Goal: Task Accomplishment & Management: Complete application form

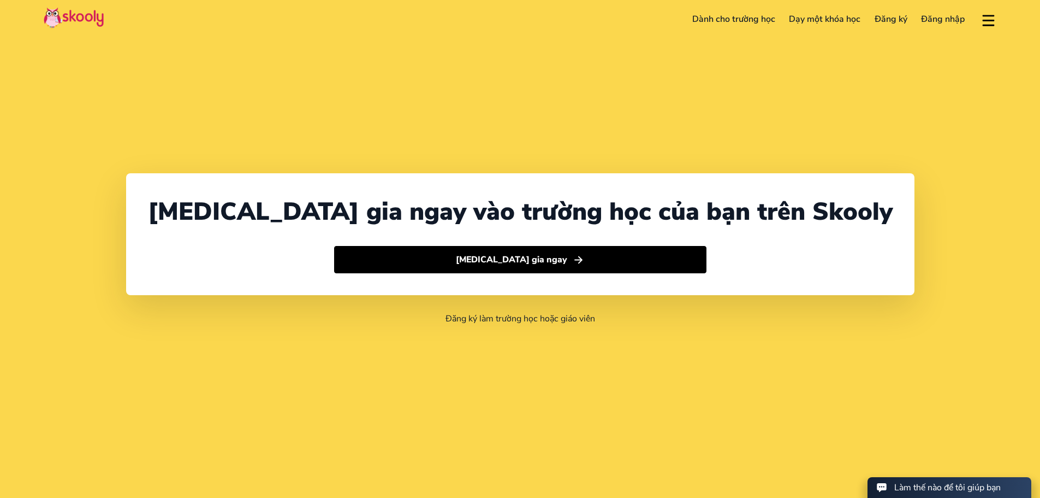
select select "84"
select select "Viet Nam"
select select "Asia/Ho_Chi_Minh"
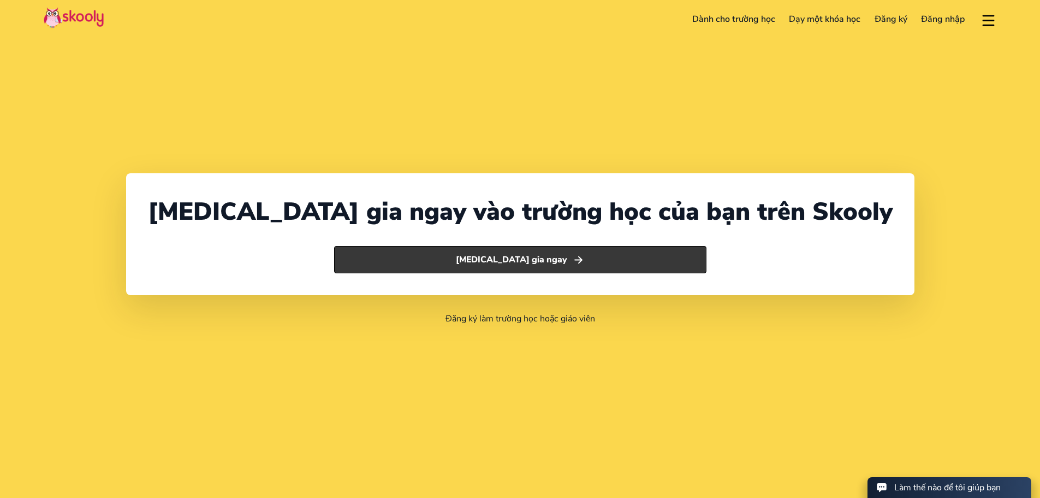
click at [494, 267] on button "Tham gia ngay" at bounding box center [520, 259] width 372 height 27
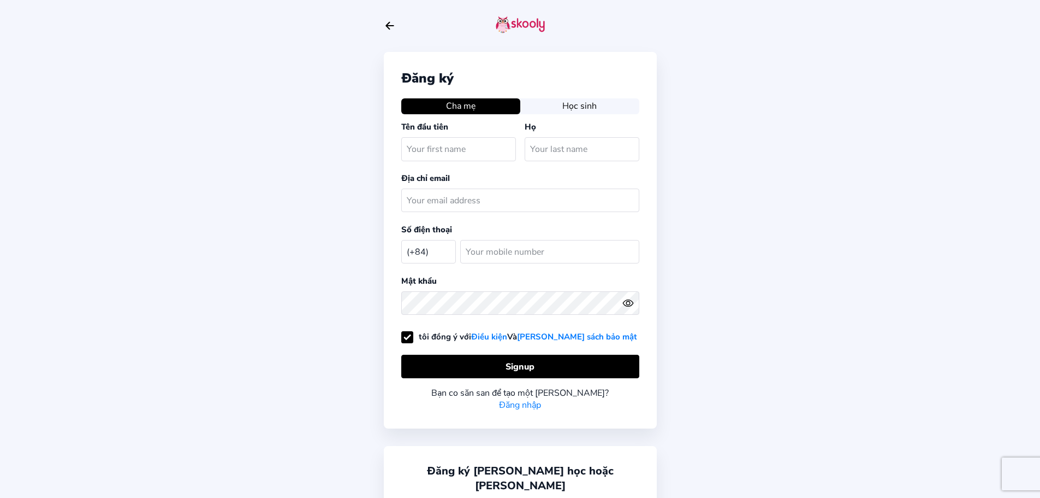
select select "VN"
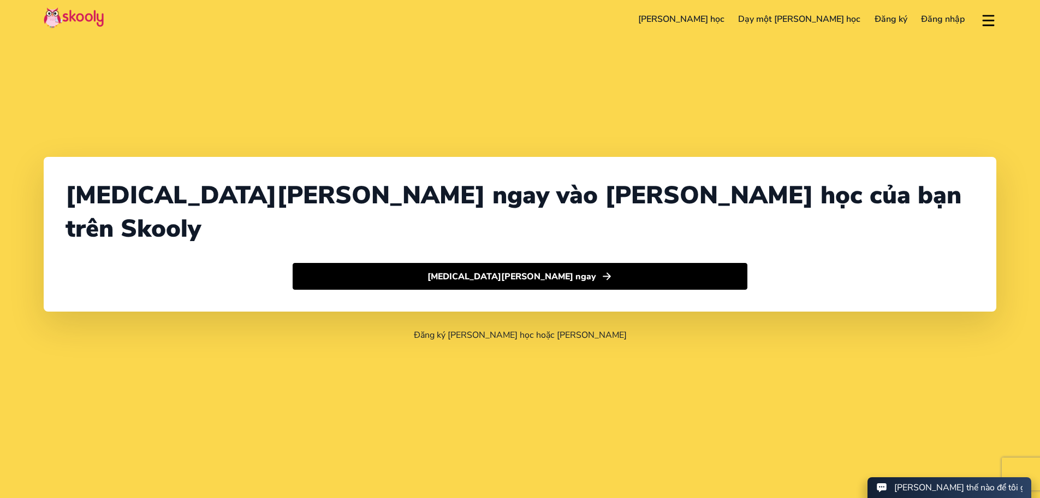
select select "84"
select select "Viet Nam"
select select "Asia/Ho_Chi_Minh"
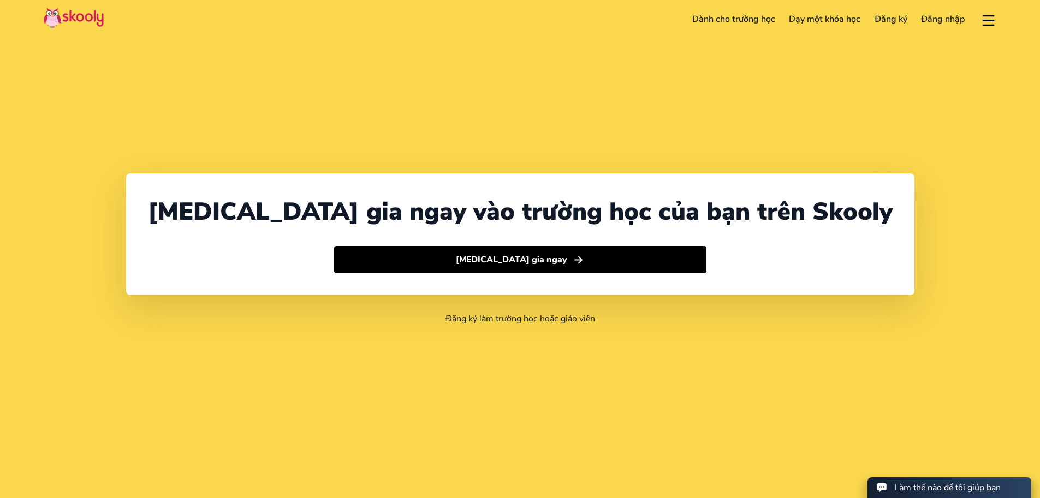
select select "84"
select select "Viet Nam"
select select "Asia/Ho_Chi_Minh"
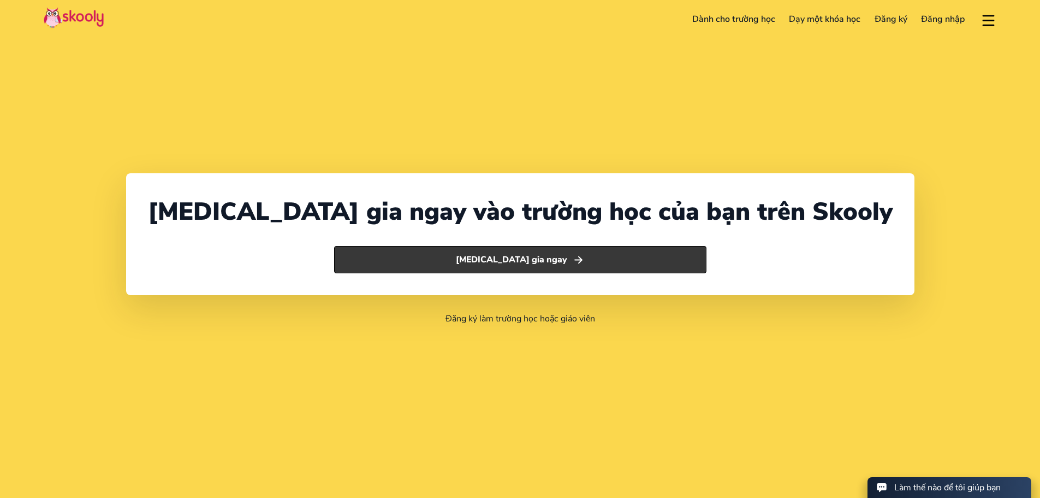
click at [516, 256] on button "Tham gia ngay" at bounding box center [520, 259] width 372 height 27
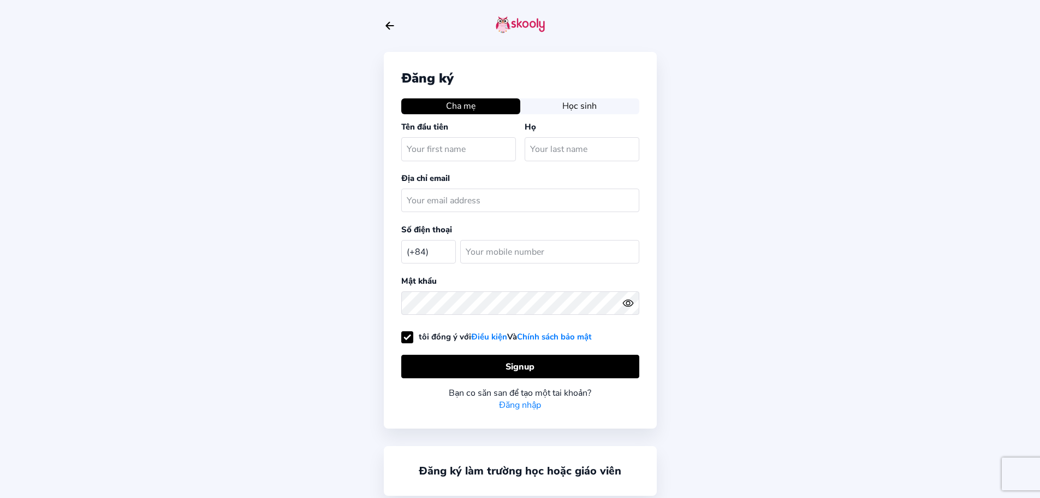
select select "VN"
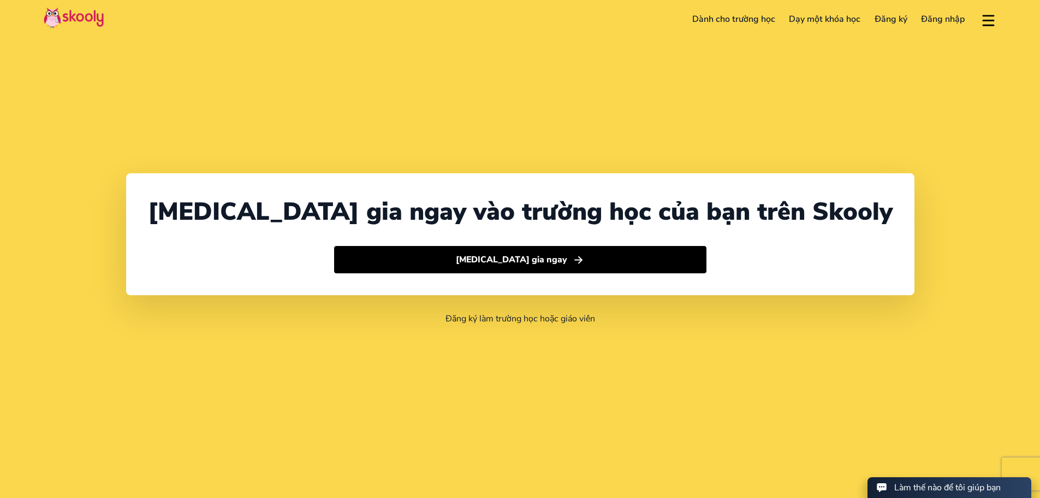
select select "84"
select select "Viet Nam"
select select "Asia/Ho_Chi_Minh"
click at [991, 16] on button at bounding box center [989, 19] width 16 height 18
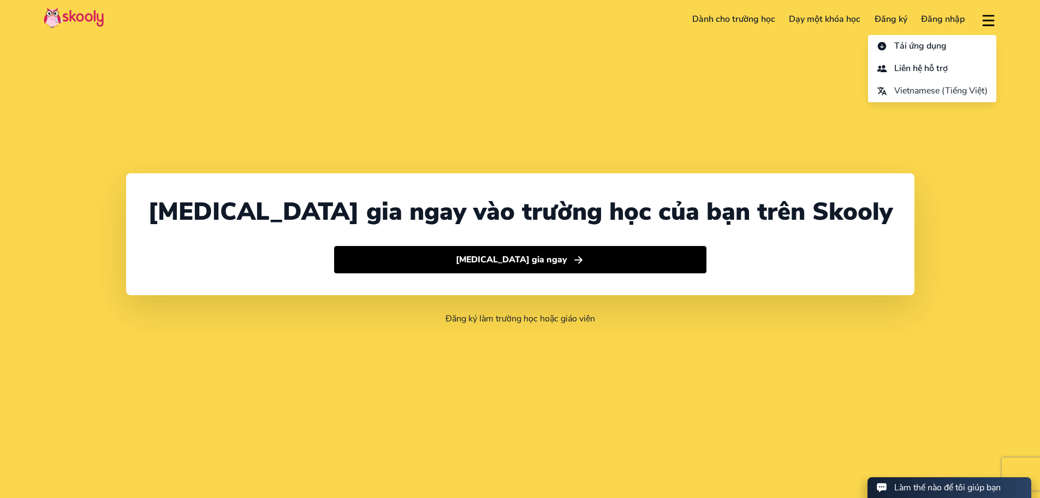
click at [991, 16] on button at bounding box center [989, 19] width 16 height 18
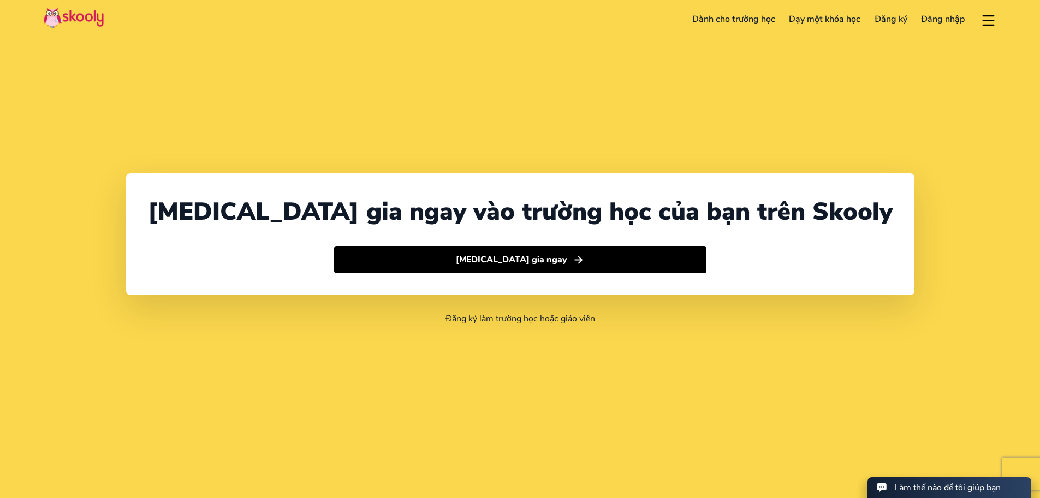
click at [942, 24] on link "Đăng nhập" at bounding box center [944, 18] width 58 height 17
select select "84"
select select "Viet Nam"
select select "Asia/Ho_Chi_Minh"
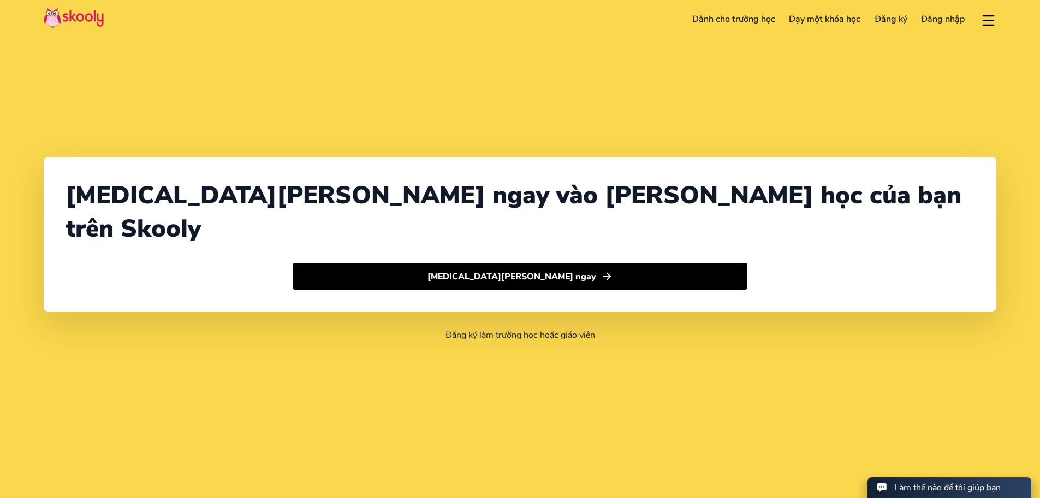
select select "84"
select select "Viet Nam"
select select "Asia/Ho_Chi_Minh"
click at [869, 6] on header "[PERSON_NAME] học Dạy một [PERSON_NAME] học Đăng ký Đăng nhập [PERSON_NAME] [PE…" at bounding box center [520, 19] width 1040 height 38
click at [888, 22] on link "Đăng ký" at bounding box center [891, 18] width 47 height 17
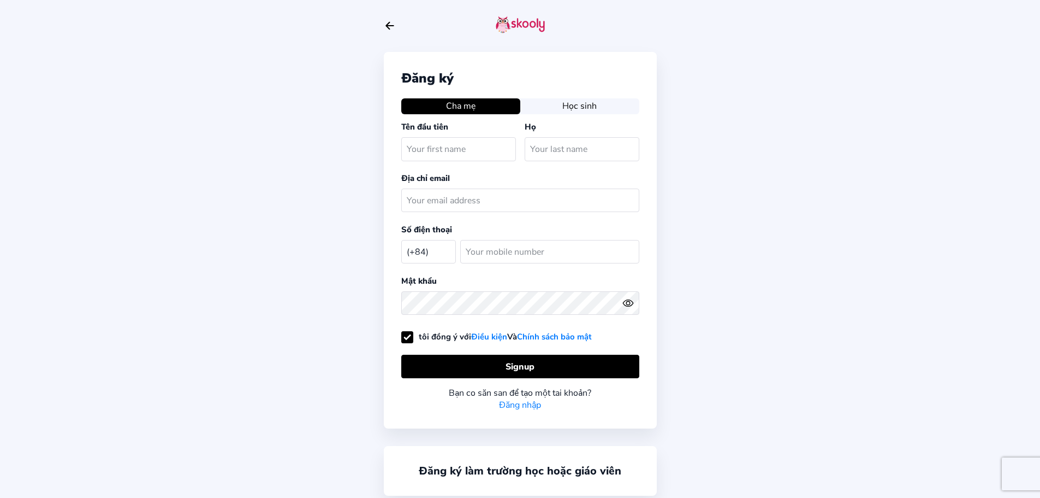
select select "VN"
click at [494, 146] on input "text" at bounding box center [458, 148] width 115 height 23
type input "chien"
click at [570, 148] on input "text" at bounding box center [582, 148] width 115 height 23
type input "phan"
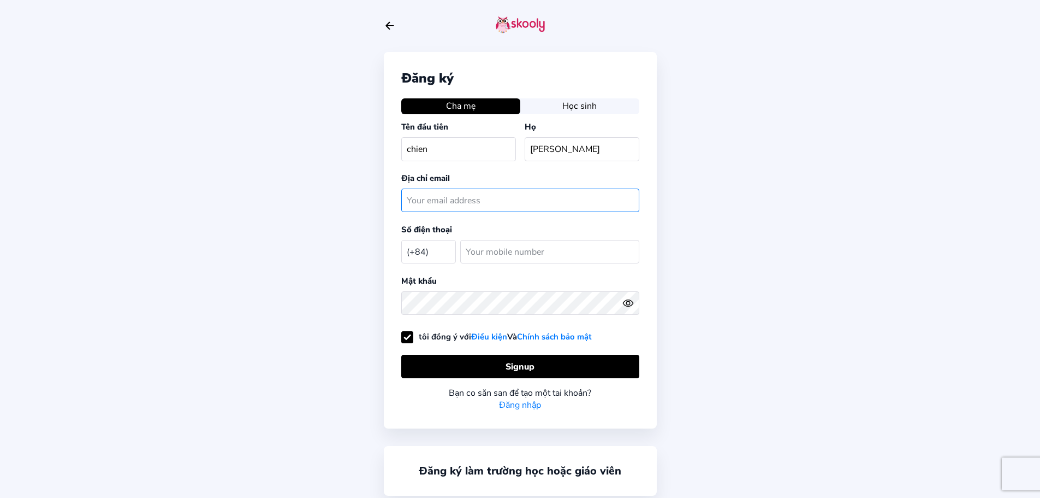
click at [522, 201] on input "text" at bounding box center [520, 199] width 238 height 23
click at [446, 195] on input "thanhchie 0302@gmail.com" at bounding box center [520, 199] width 238 height 23
type input "thanhchien0302@gmail.com"
click at [523, 247] on input "number" at bounding box center [549, 251] width 179 height 23
type input "0705294925"
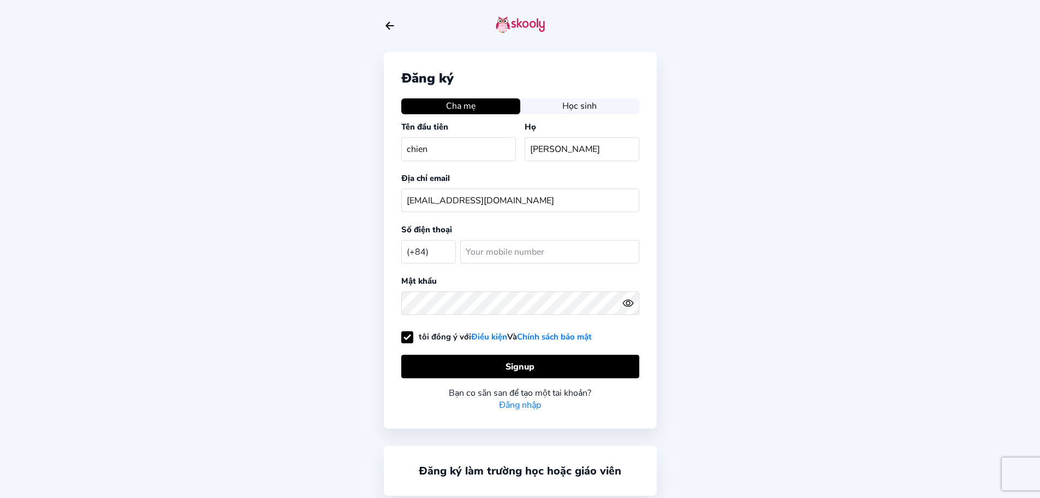
click at [384, 21] on icon "Arrow Back" at bounding box center [390, 26] width 12 height 12
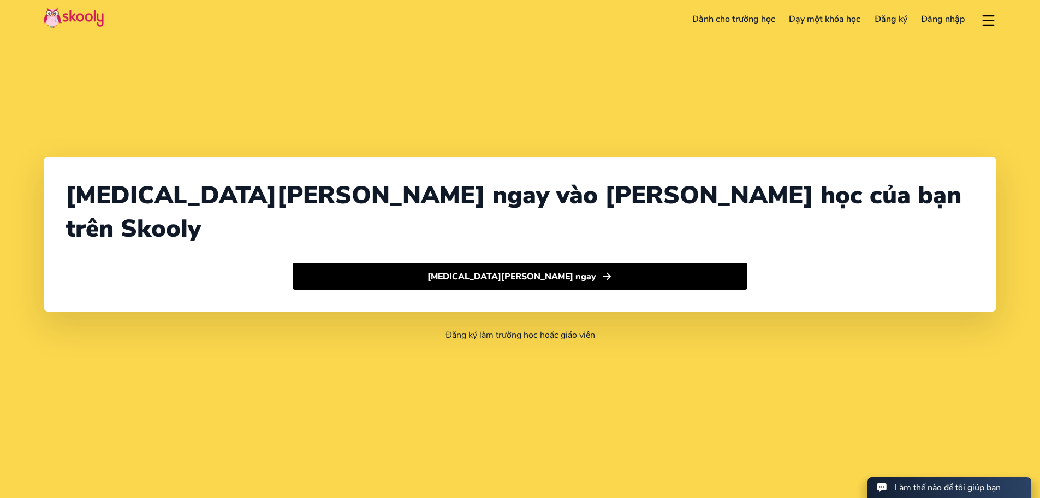
select select "84"
select select "Viet Nam"
select select "Asia/Ho_Chi_Minh"
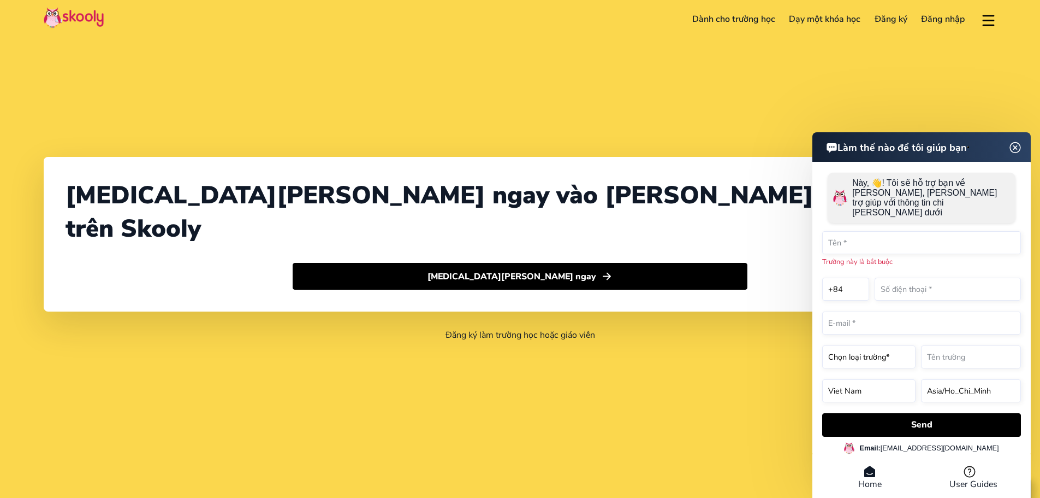
click at [1011, 154] on img at bounding box center [1016, 147] width 21 height 14
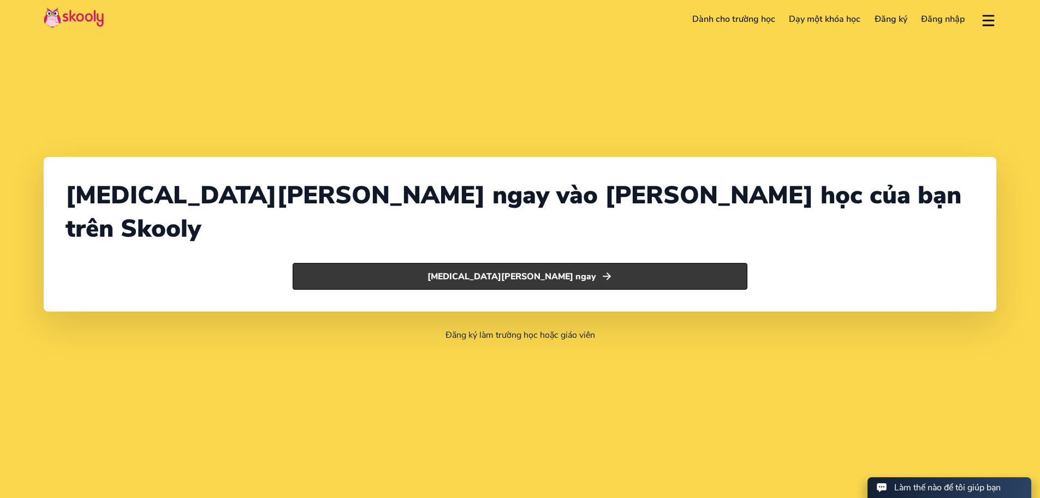
click at [546, 263] on button "[MEDICAL_DATA][PERSON_NAME] ngay" at bounding box center [520, 276] width 455 height 27
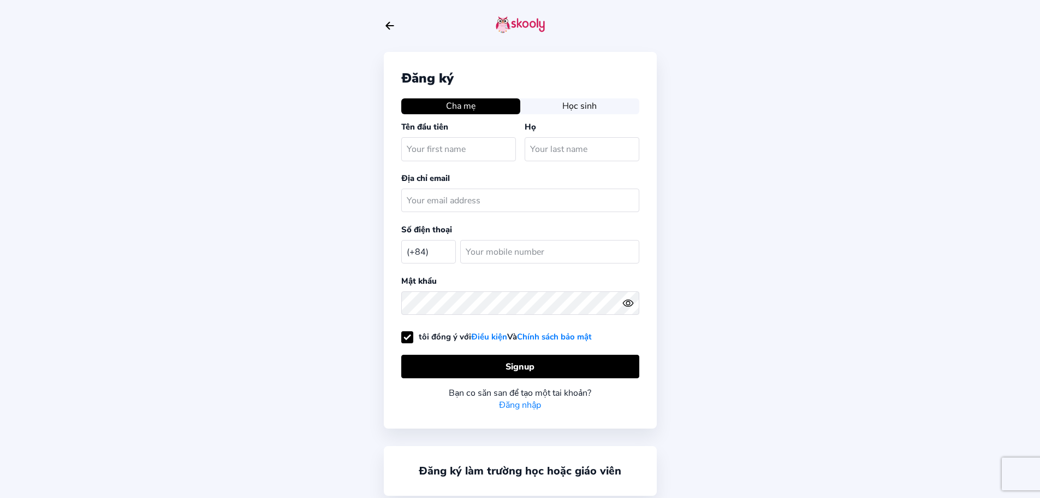
select select "VN"
click at [551, 103] on button "Học sinh" at bounding box center [580, 105] width 119 height 15
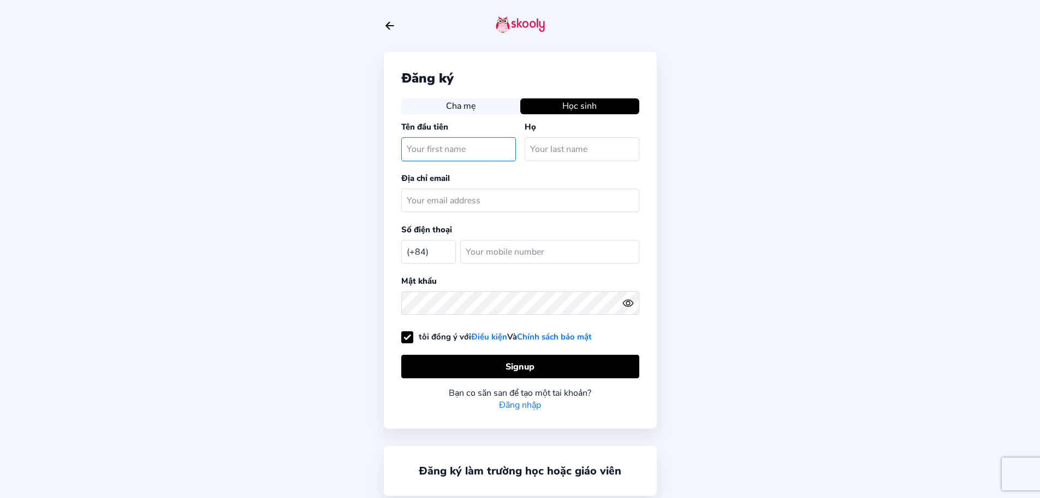
click at [464, 157] on input "text" at bounding box center [458, 148] width 115 height 23
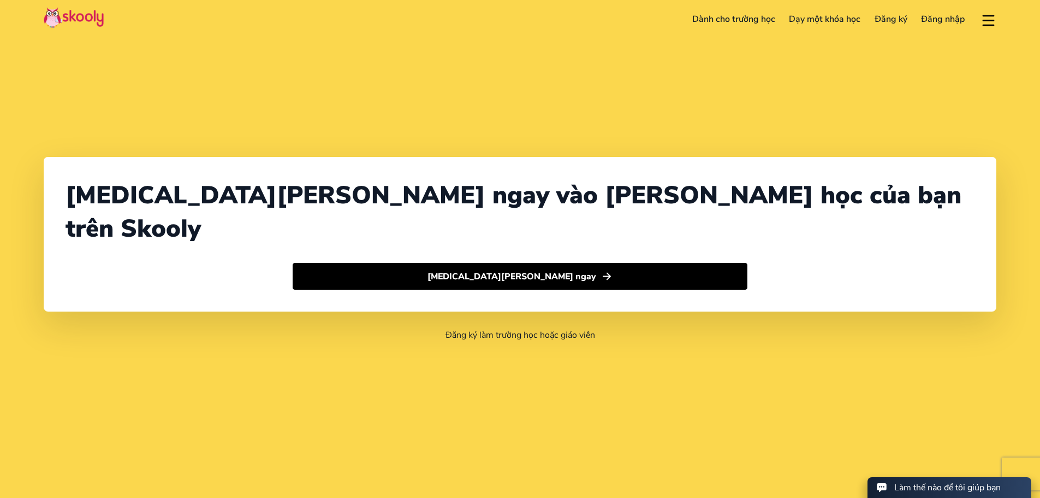
select select "84"
select select "Viet Nam"
select select "Asia/Ho_Chi_Minh"
click at [988, 17] on button at bounding box center [989, 19] width 16 height 18
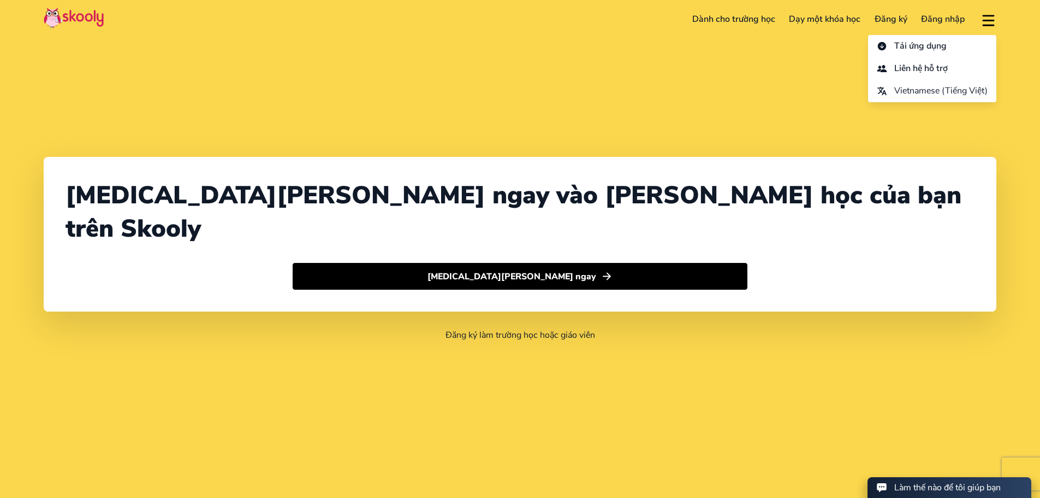
click at [988, 17] on button at bounding box center [989, 19] width 16 height 18
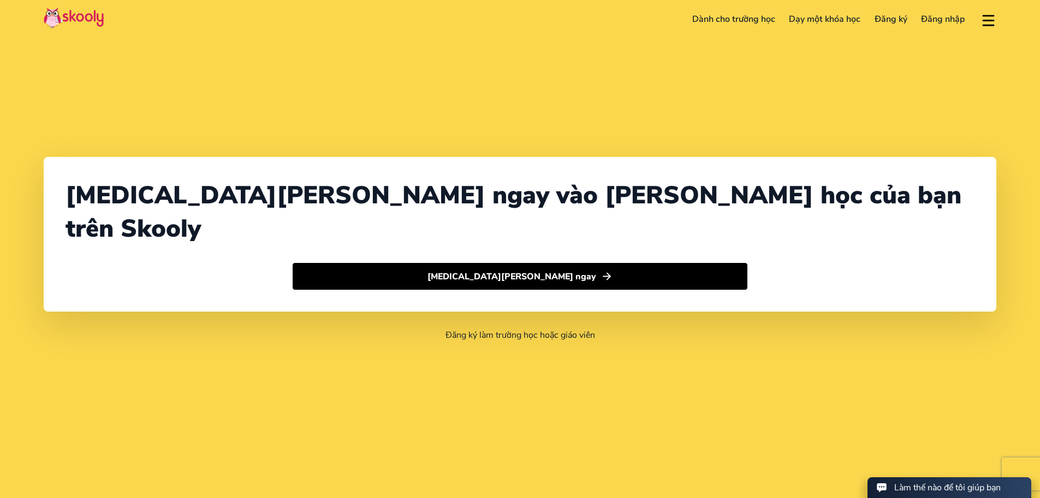
click at [989, 17] on button at bounding box center [989, 19] width 16 height 18
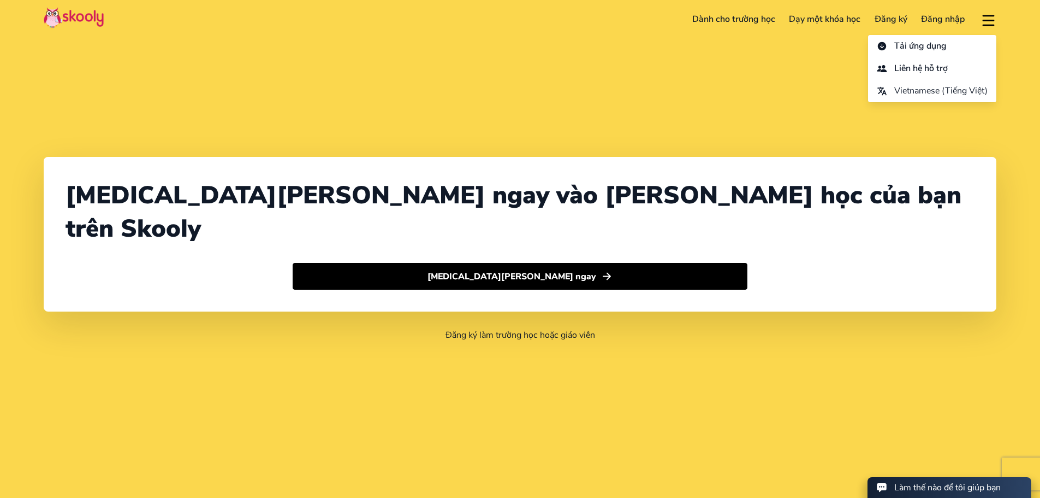
click at [989, 17] on button at bounding box center [989, 19] width 16 height 18
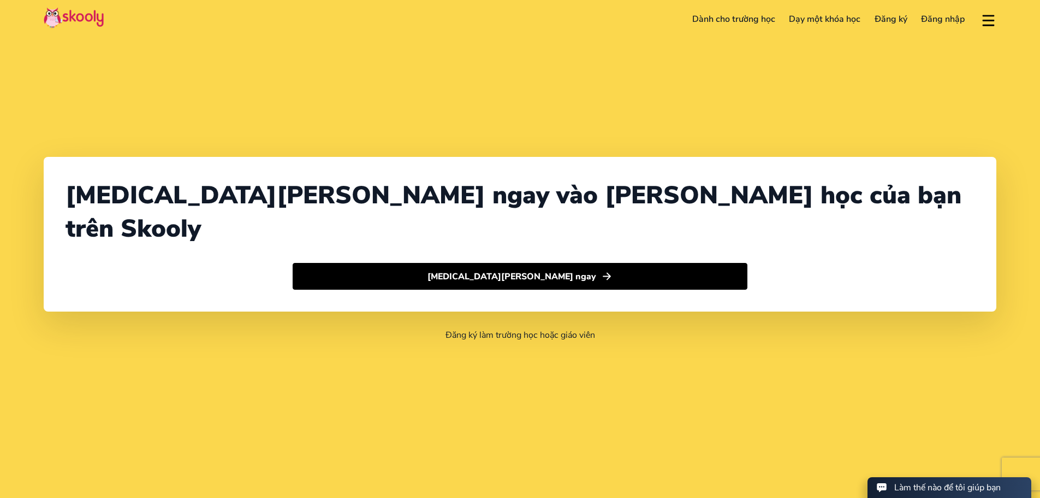
click at [893, 16] on link "Đăng ký" at bounding box center [891, 18] width 47 height 17
select select "84"
select select "Viet Nam"
select select "Asia/Ho_Chi_Minh"
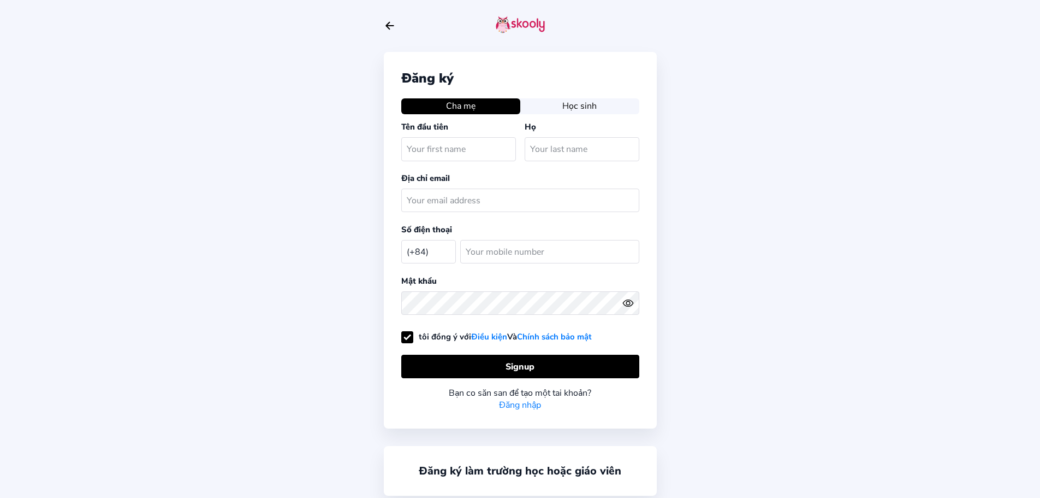
select select "VN"
select select "84"
select select "Viet Nam"
select select "Asia/Ho_Chi_Minh"
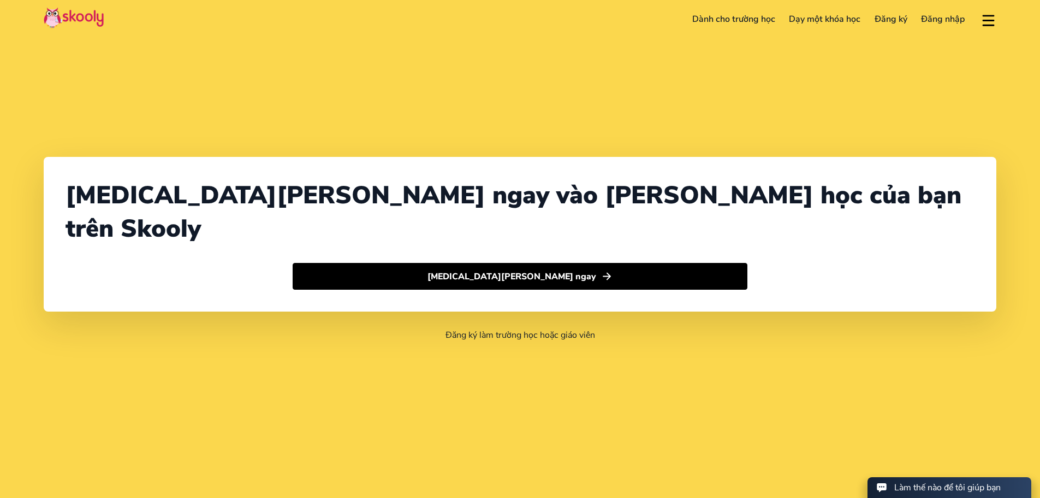
click at [987, 17] on button at bounding box center [989, 19] width 16 height 18
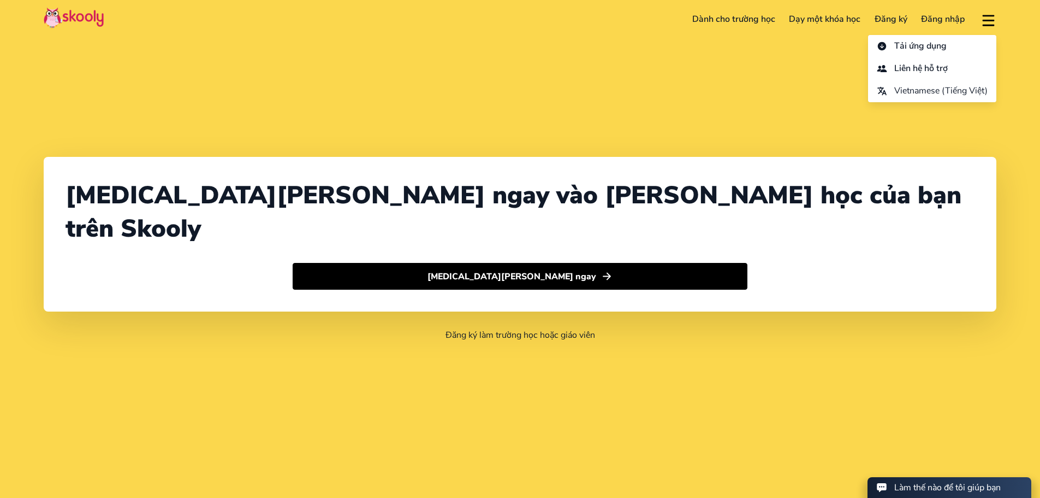
drag, startPoint x: 826, startPoint y: 281, endPoint x: 820, endPoint y: 305, distance: 24.6
click at [826, 283] on div "[MEDICAL_DATA][PERSON_NAME] ngay vào [PERSON_NAME] học của bạn trên Skooly [MED…" at bounding box center [520, 234] width 953 height 155
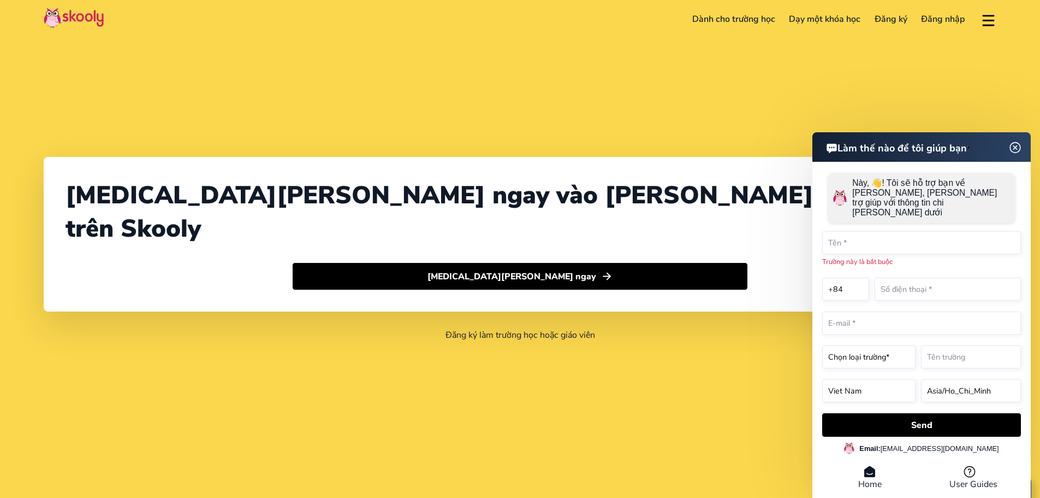
click at [1013, 154] on img at bounding box center [1016, 147] width 21 height 14
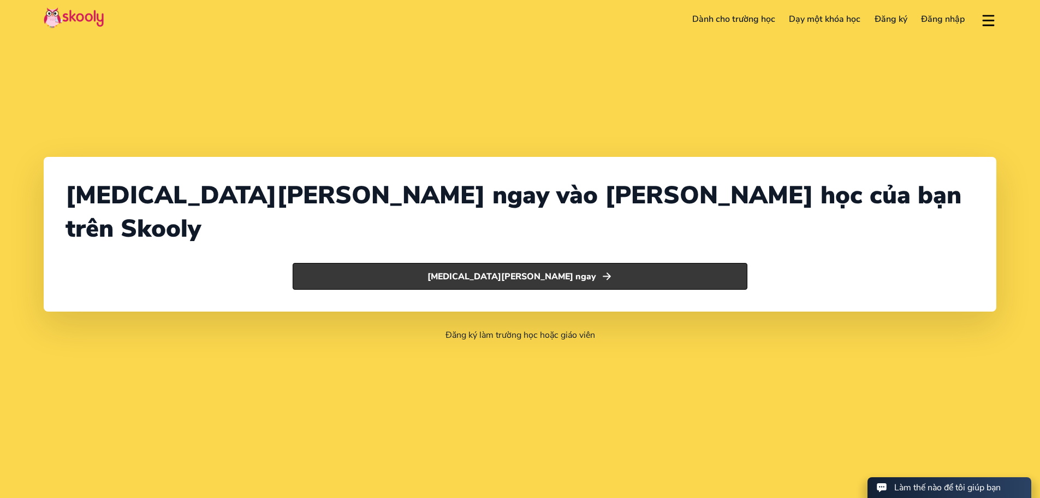
click at [591, 263] on button "[MEDICAL_DATA][PERSON_NAME] ngay" at bounding box center [520, 276] width 455 height 27
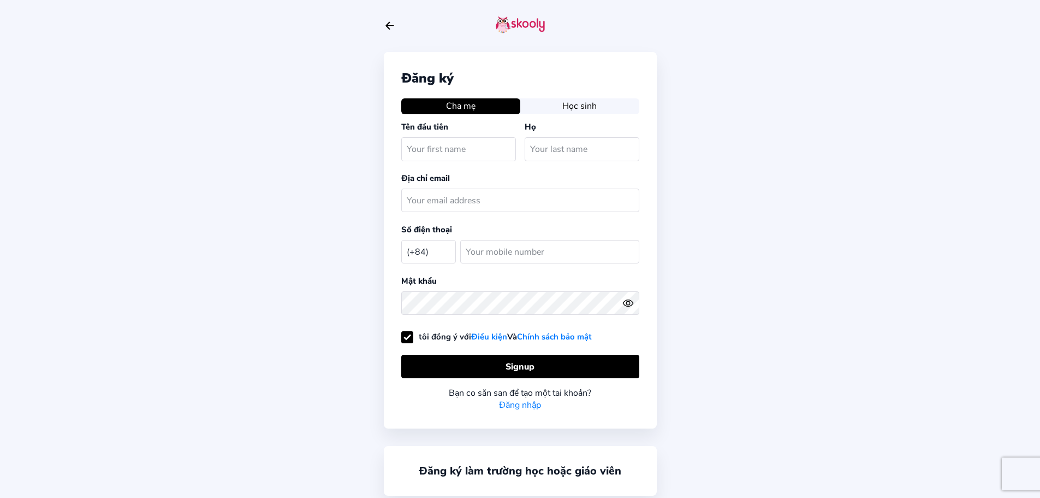
select select "VN"
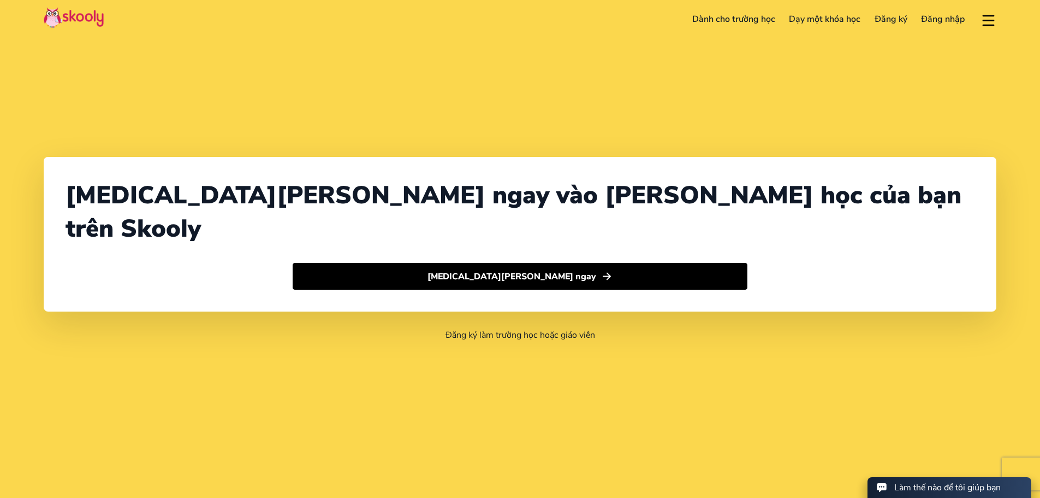
select select "84"
select select "Viet Nam"
select select "Asia/Ho_Chi_Minh"
click at [598, 273] on div "Tham gia ngay vào trường học của bạn trên Skooly Tham gia ngay" at bounding box center [520, 234] width 953 height 155
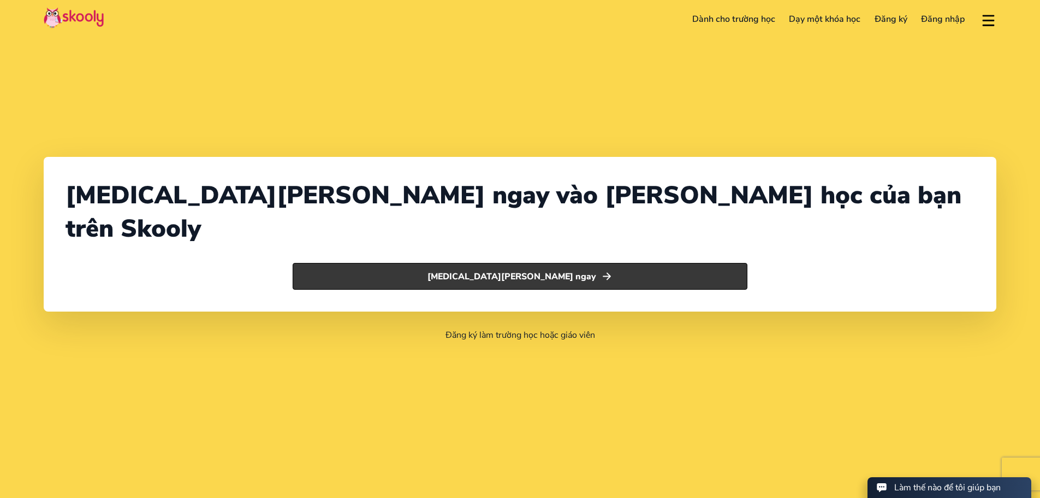
click at [598, 263] on button "Tham gia ngay" at bounding box center [520, 276] width 455 height 27
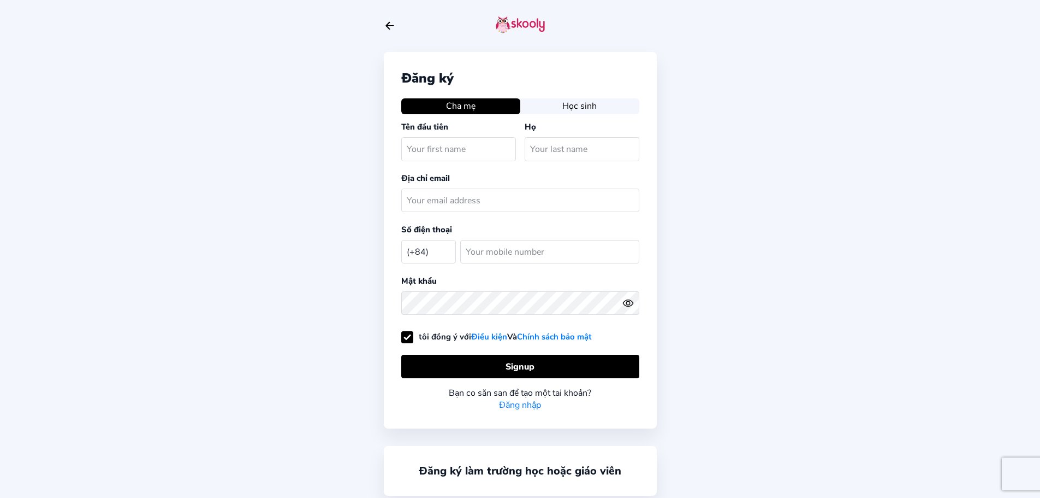
select select "VN"
click at [548, 108] on button "Học sinh" at bounding box center [580, 105] width 119 height 15
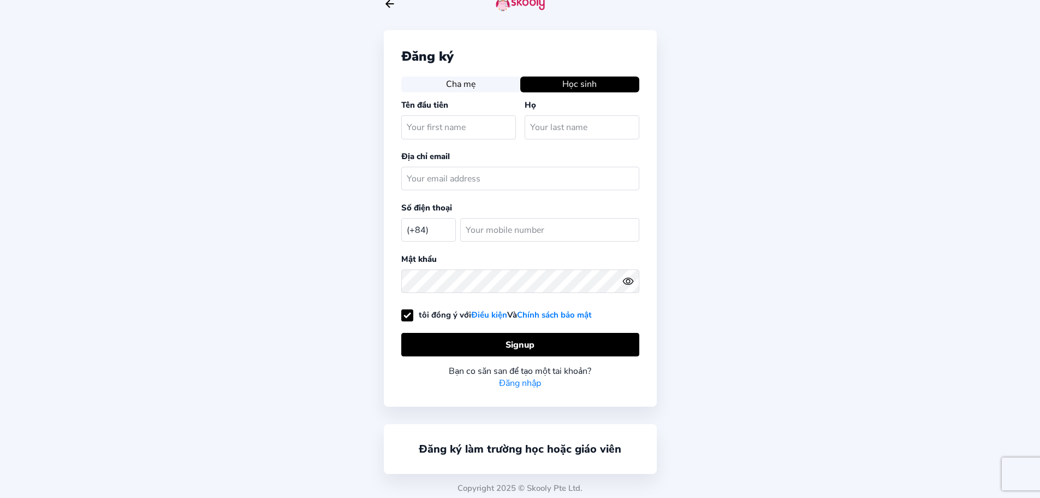
scroll to position [26, 0]
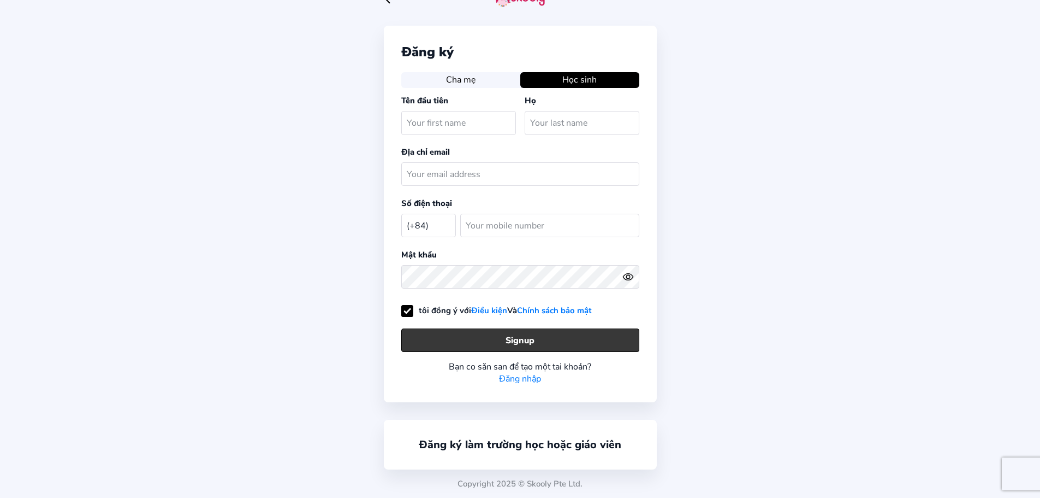
click at [492, 337] on button "Signup" at bounding box center [520, 339] width 238 height 23
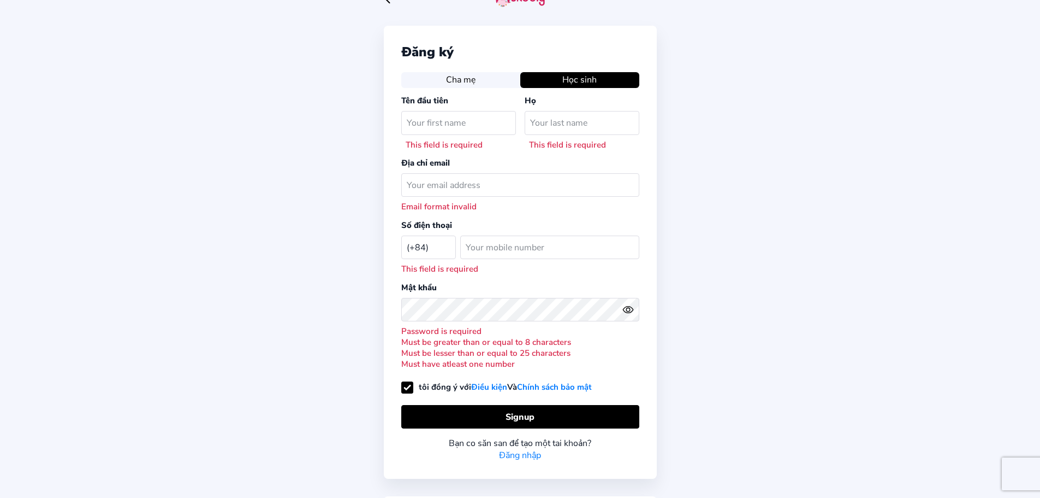
click at [439, 143] on div "This field is required" at bounding box center [461, 144] width 110 height 11
click at [436, 133] on input "text" at bounding box center [458, 122] width 115 height 23
click at [463, 128] on input "text" at bounding box center [458, 122] width 115 height 23
type input "chien"
click at [572, 118] on input "text" at bounding box center [582, 122] width 115 height 23
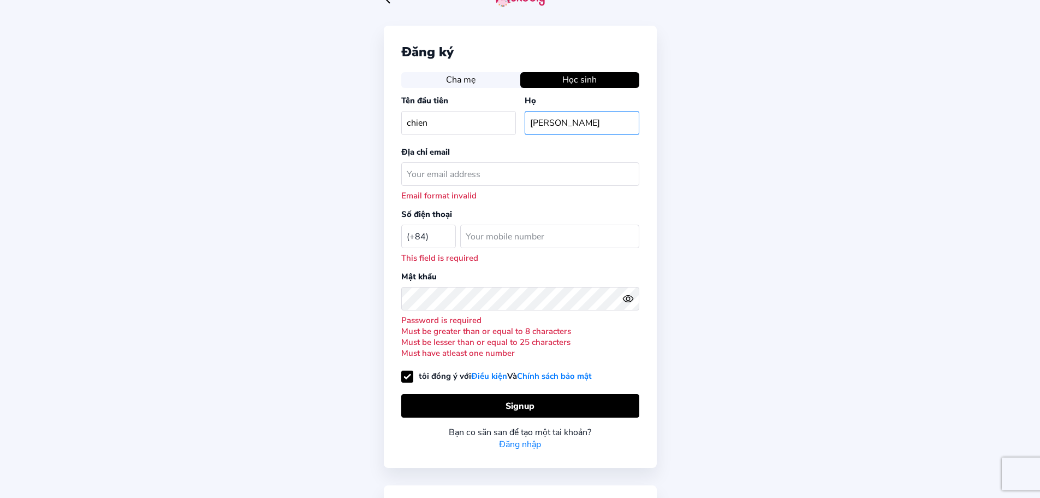
type input "[PERSON_NAME]"
click at [464, 176] on input "text" at bounding box center [520, 173] width 238 height 23
click at [522, 175] on input "text" at bounding box center [520, 173] width 238 height 23
drag, startPoint x: 777, startPoint y: 193, endPoint x: 803, endPoint y: 126, distance: 72.3
click at [777, 193] on div "Đăng ký Cha mẹ Học sinh Tên đầu [PERSON_NAME] [PERSON_NAME] chỉ email Email fo…" at bounding box center [520, 268] width 1040 height 589
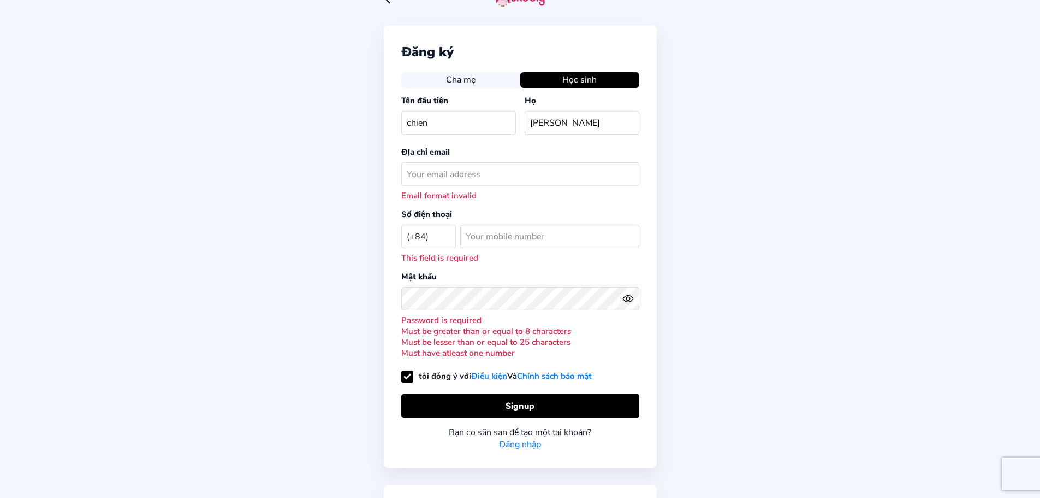
drag, startPoint x: 845, startPoint y: 26, endPoint x: 834, endPoint y: 50, distance: 25.9
click at [775, 81] on div "Đăng ký Cha mẹ Học sinh Tên đầu [PERSON_NAME] [PERSON_NAME] chỉ email Email fo…" at bounding box center [520, 268] width 1040 height 589
